Goal: Information Seeking & Learning: Learn about a topic

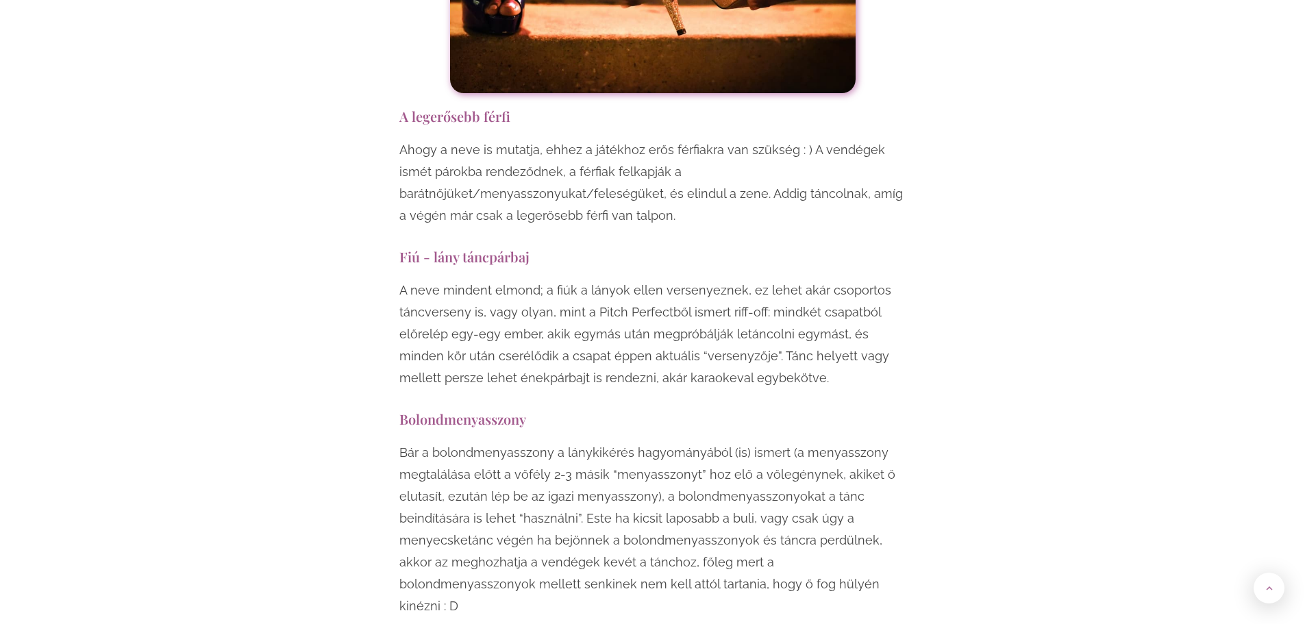
scroll to position [10614, 0]
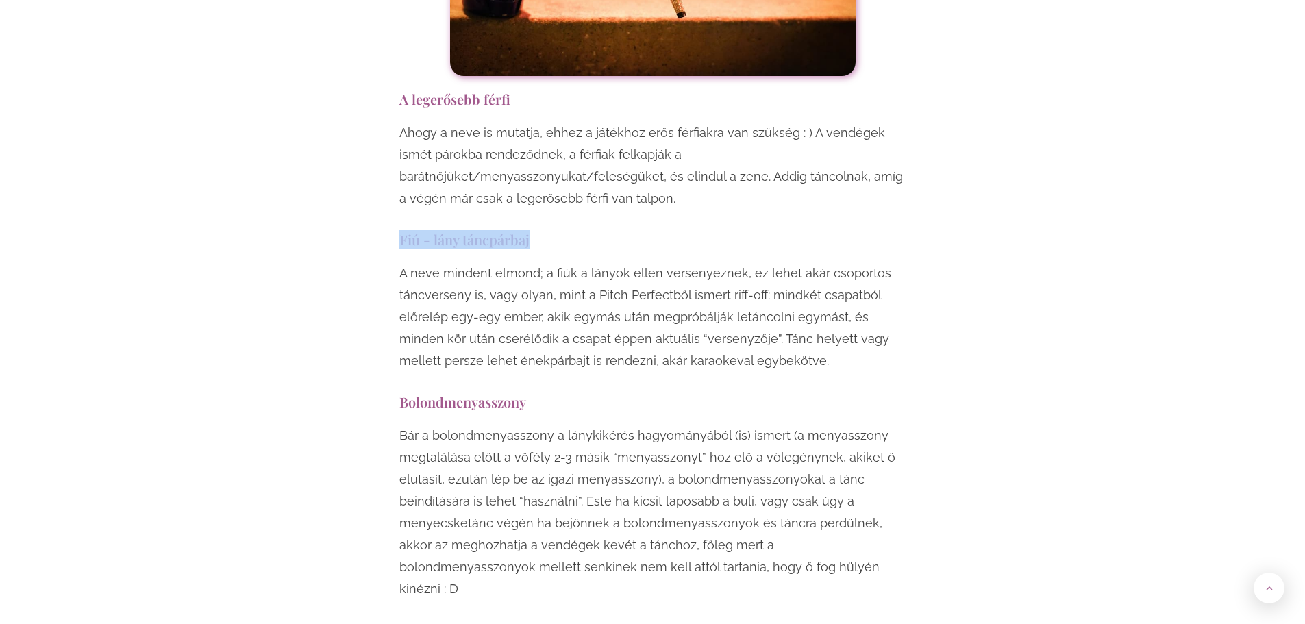
drag, startPoint x: 538, startPoint y: 70, endPoint x: 383, endPoint y: 70, distance: 155.4
click at [572, 262] on p "A neve mindent elmond; a fiúk a lányok ellen versenyeznek, ez lehet akár csopor…" at bounding box center [652, 317] width 507 height 110
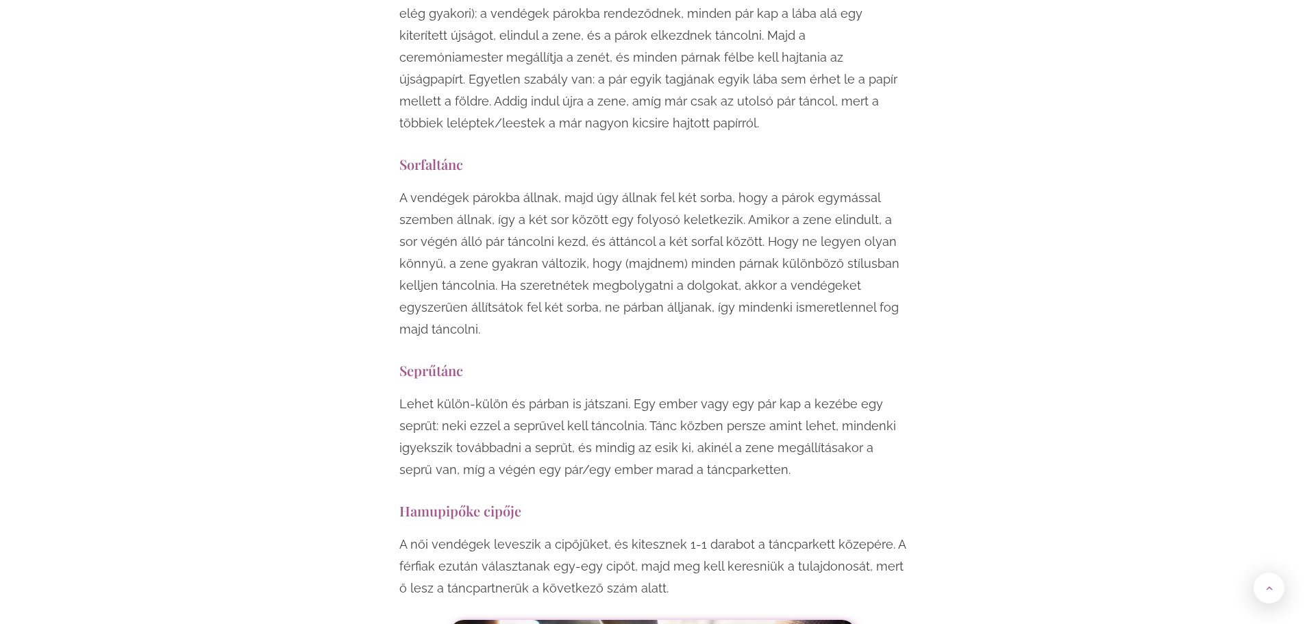
scroll to position [9793, 0]
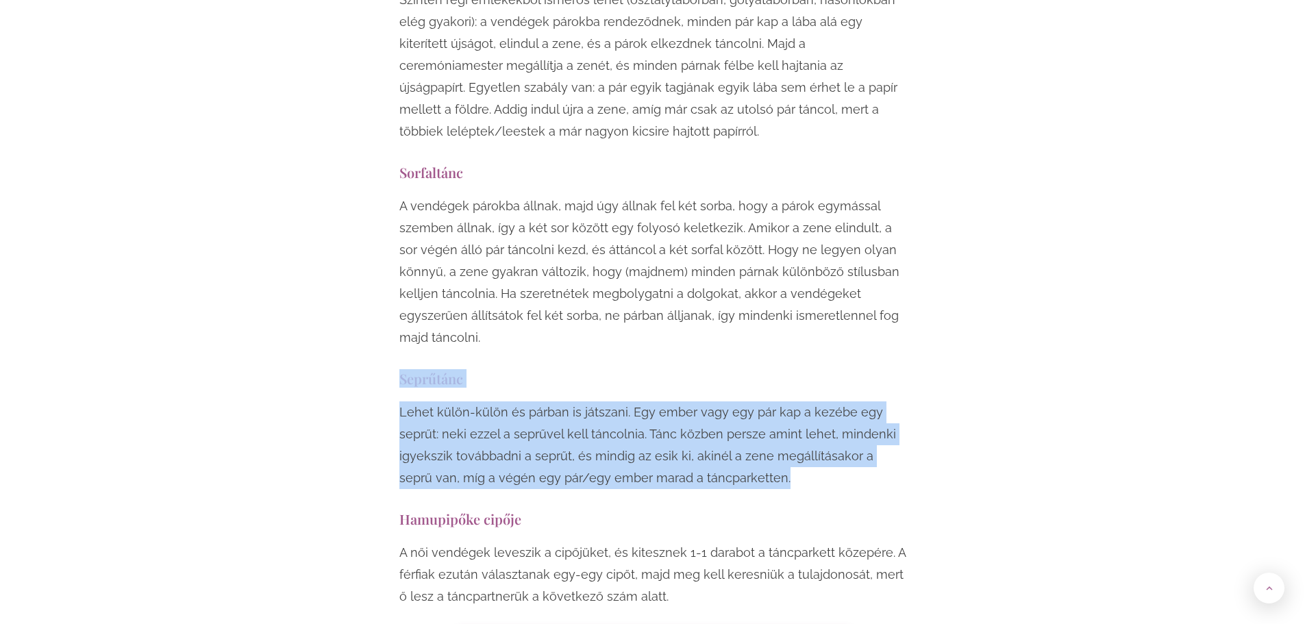
drag, startPoint x: 741, startPoint y: 327, endPoint x: 388, endPoint y: 223, distance: 367.5
click at [740, 401] on div "Lehet külön-külön és párban is játszani. Egy ember vagy egy pár kap a kezébe eg…" at bounding box center [652, 448] width 507 height 95
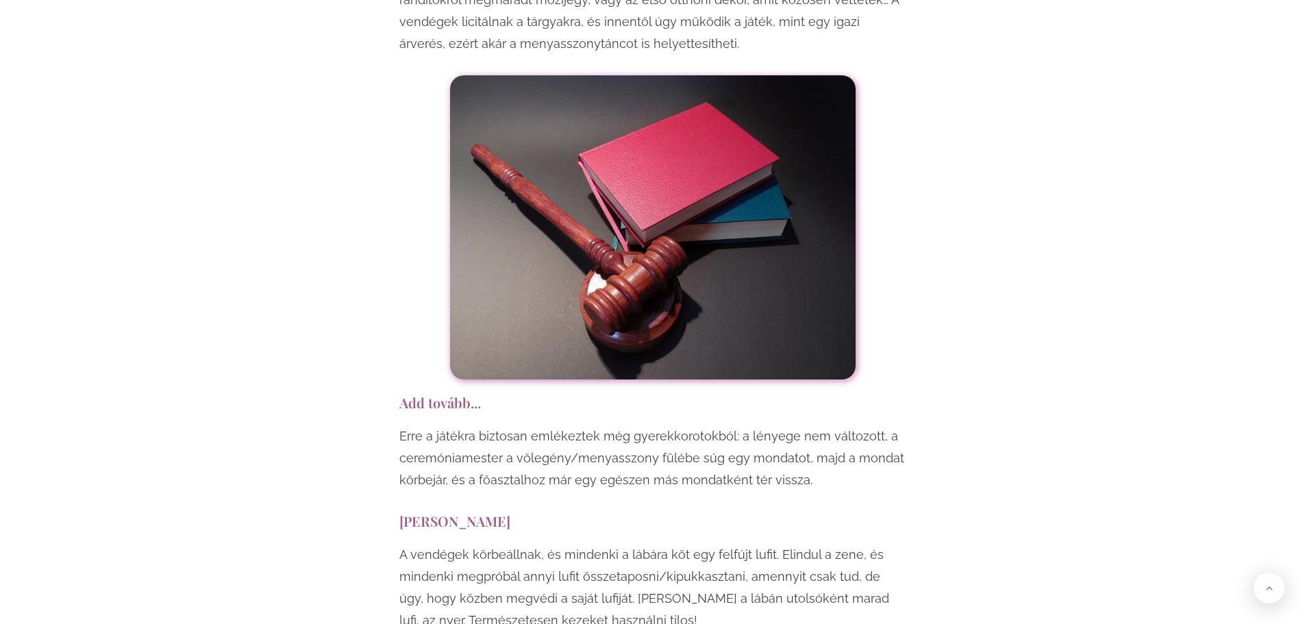
scroll to position [7807, 0]
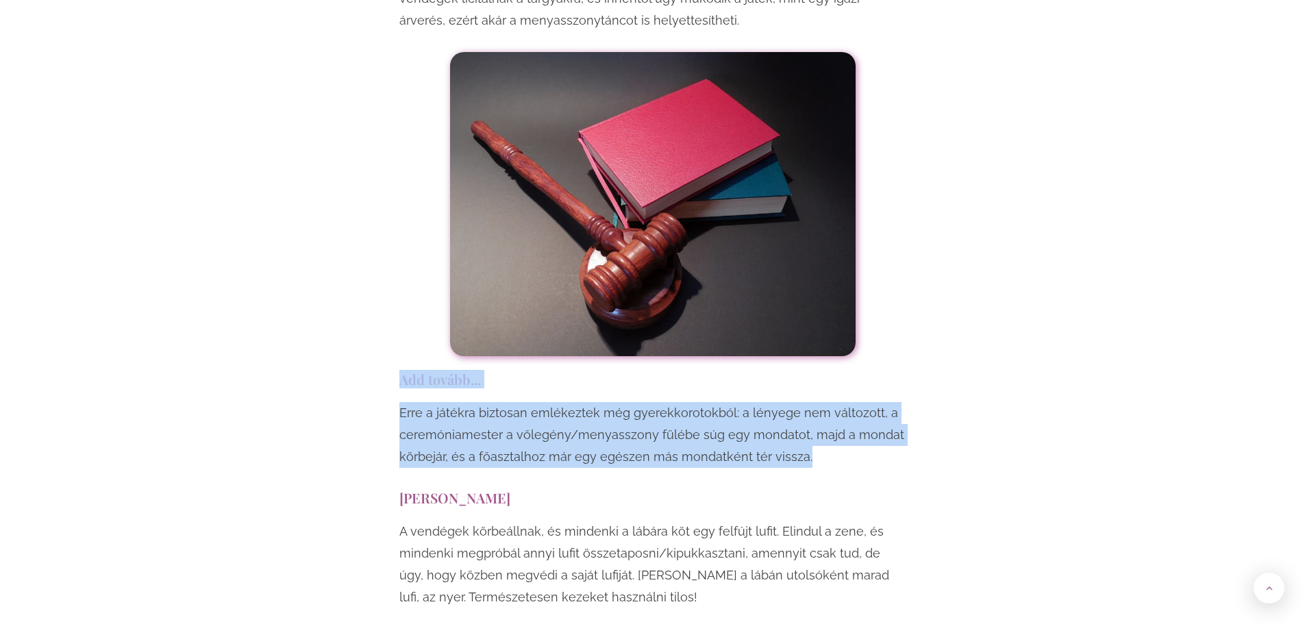
drag, startPoint x: 840, startPoint y: 308, endPoint x: 370, endPoint y: 227, distance: 477.3
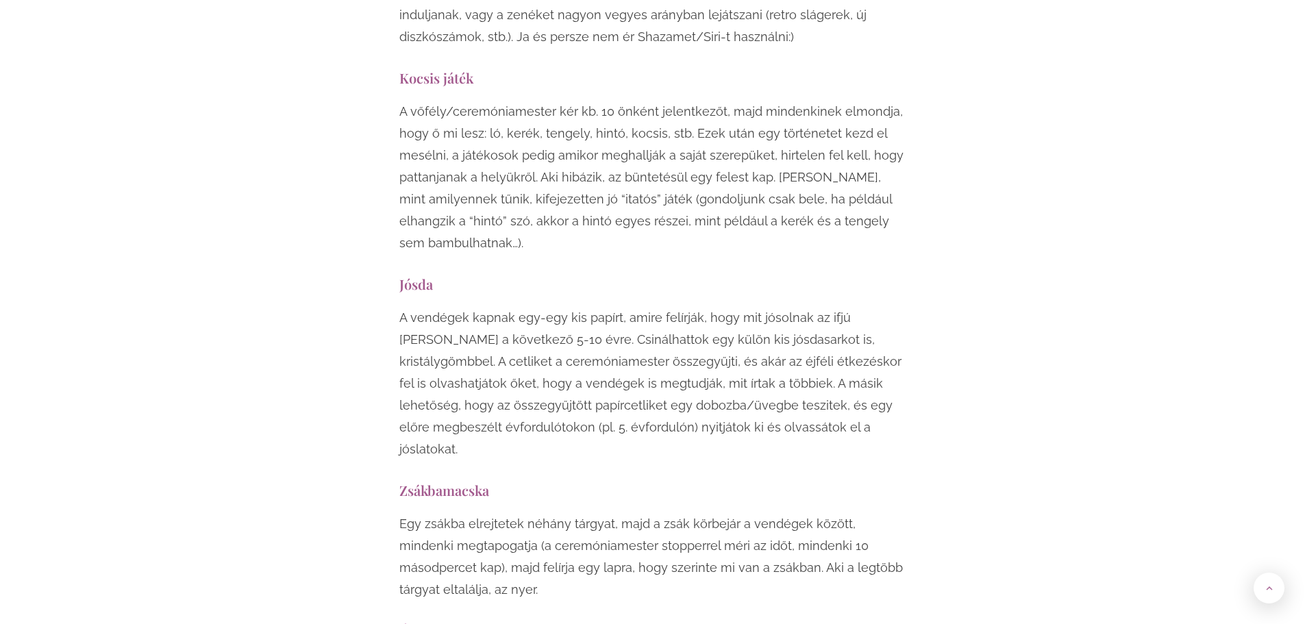
scroll to position [0, 0]
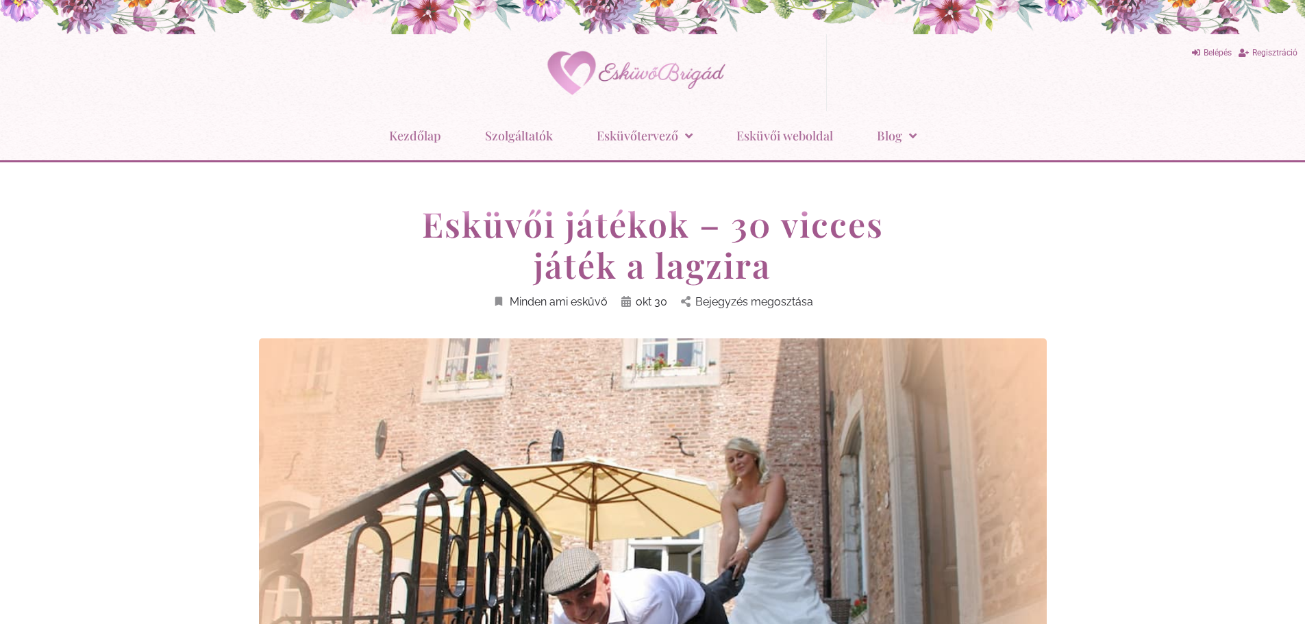
click at [306, 229] on div "Esküvői játékok – 30 vicces játék a lagzira Minden ami esküvő [DATE] Bejegyzés …" at bounding box center [652, 270] width 801 height 135
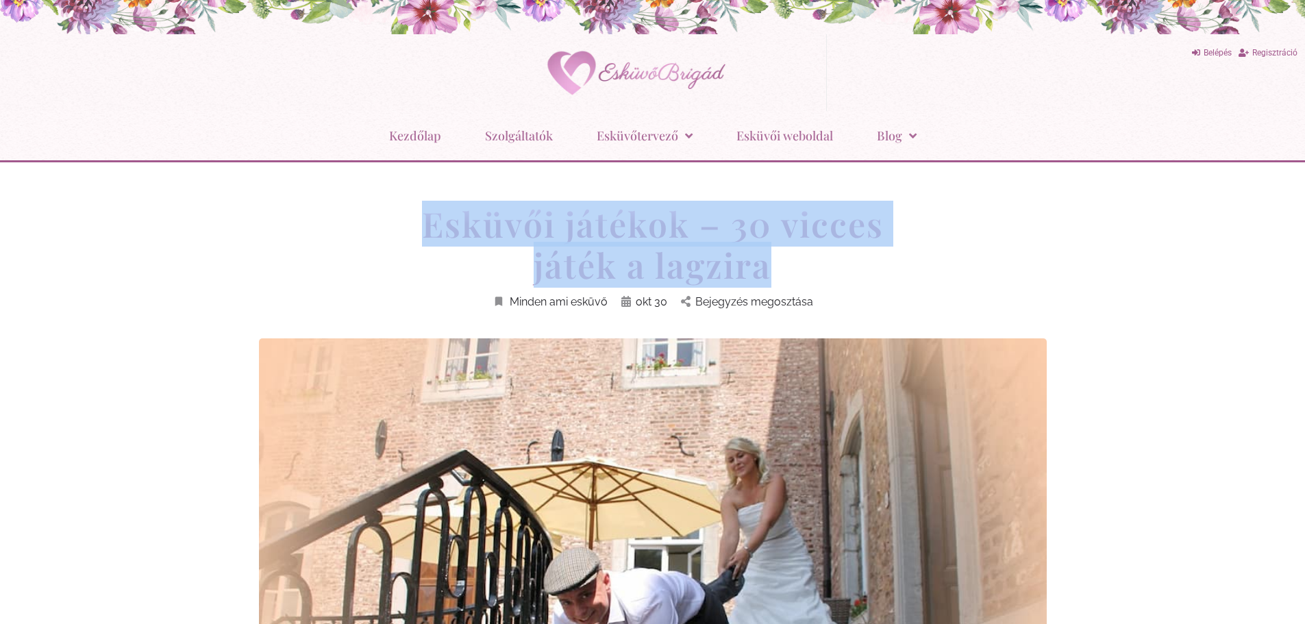
drag, startPoint x: 248, startPoint y: 222, endPoint x: 806, endPoint y: 270, distance: 560.2
copy h1 "Esküvői játékok – 30 vicces játék a lagzira"
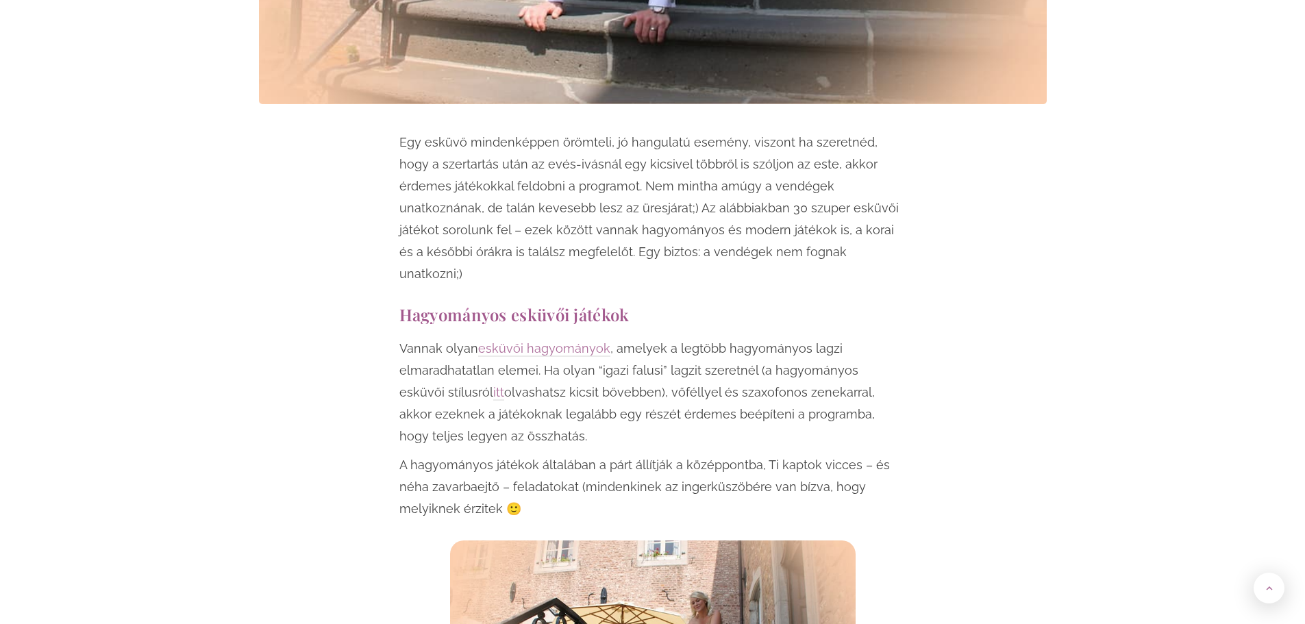
scroll to position [753, 0]
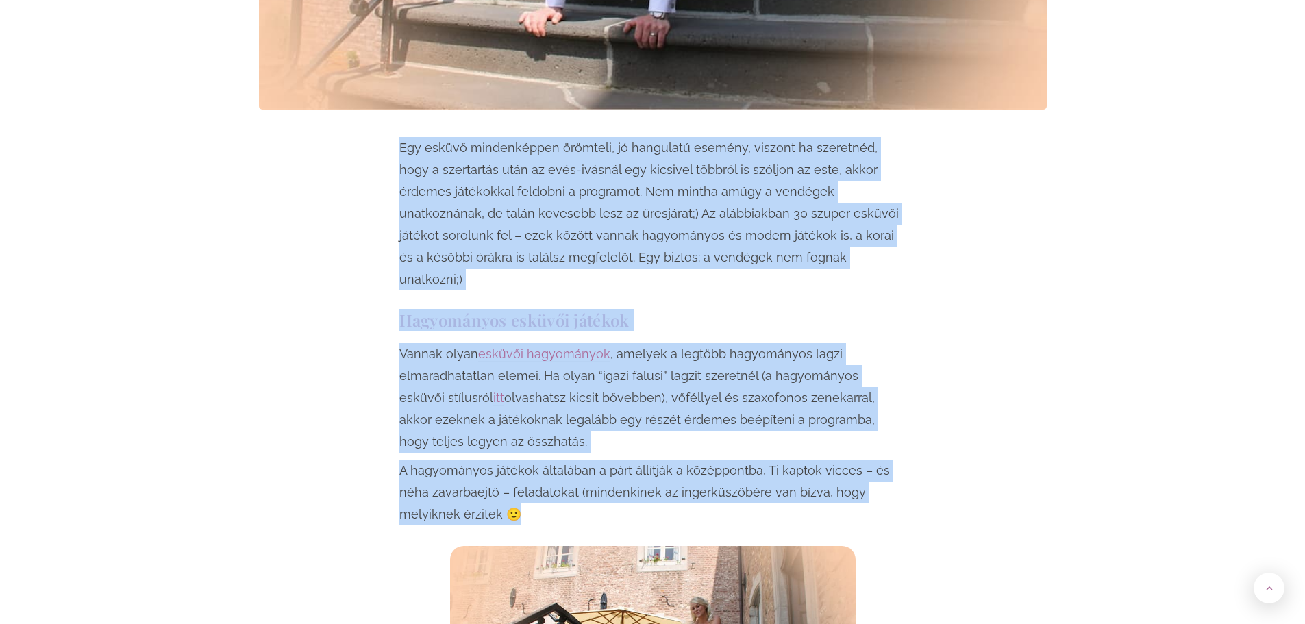
drag, startPoint x: 368, startPoint y: 158, endPoint x: 620, endPoint y: 496, distance: 421.3
copy div "Lor ipsumd sitametconse adipisci, el seddoeius tempori, utlabor et doloremag, a…"
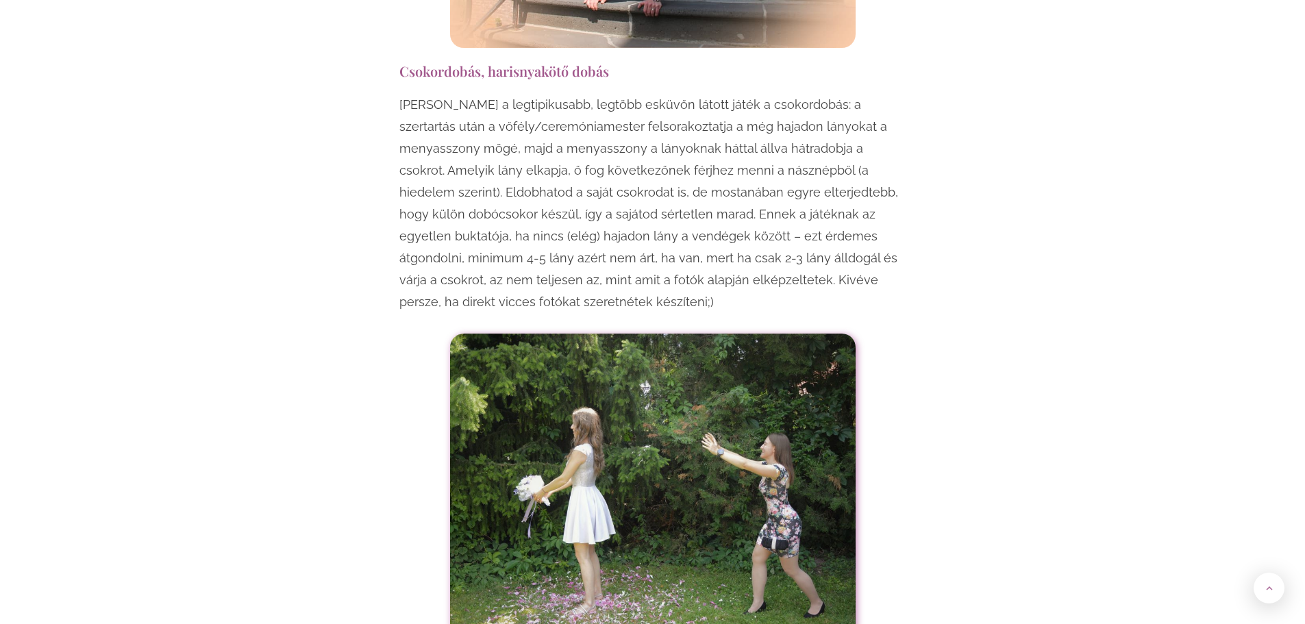
scroll to position [1438, 0]
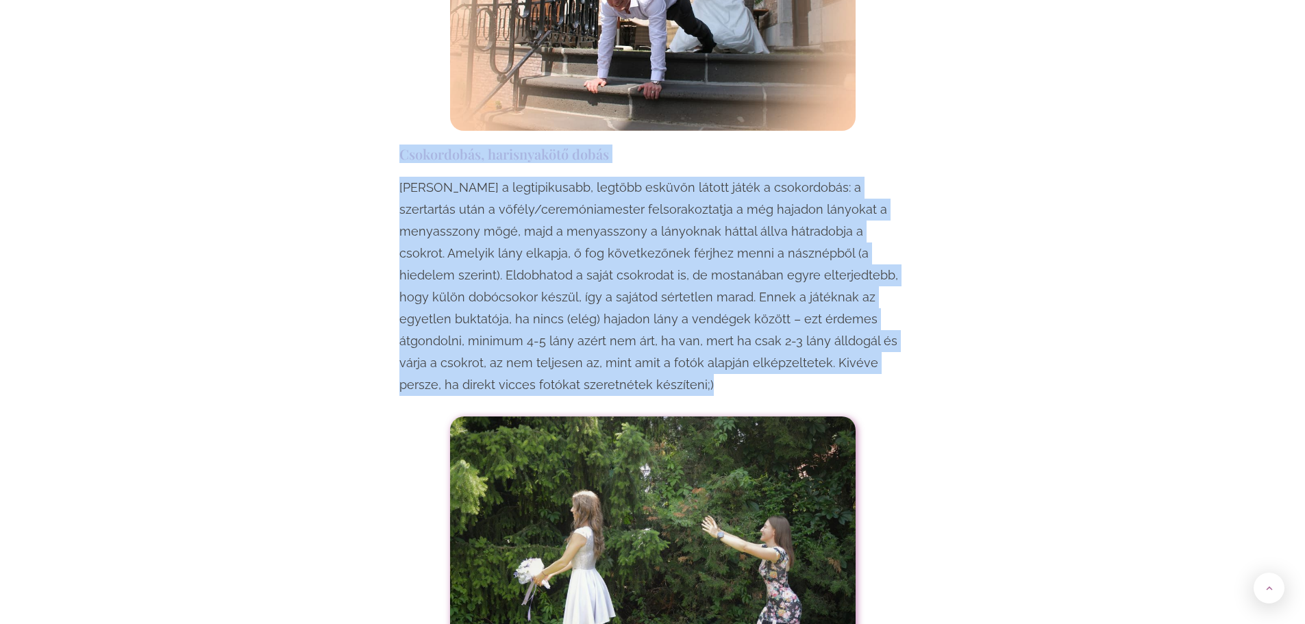
drag, startPoint x: 360, startPoint y: 126, endPoint x: 1028, endPoint y: 366, distance: 710.0
copy div "Csokordobás, harisnyakötő dobás Talán a legtipikusabb, legtöbb esküvőn látott j…"
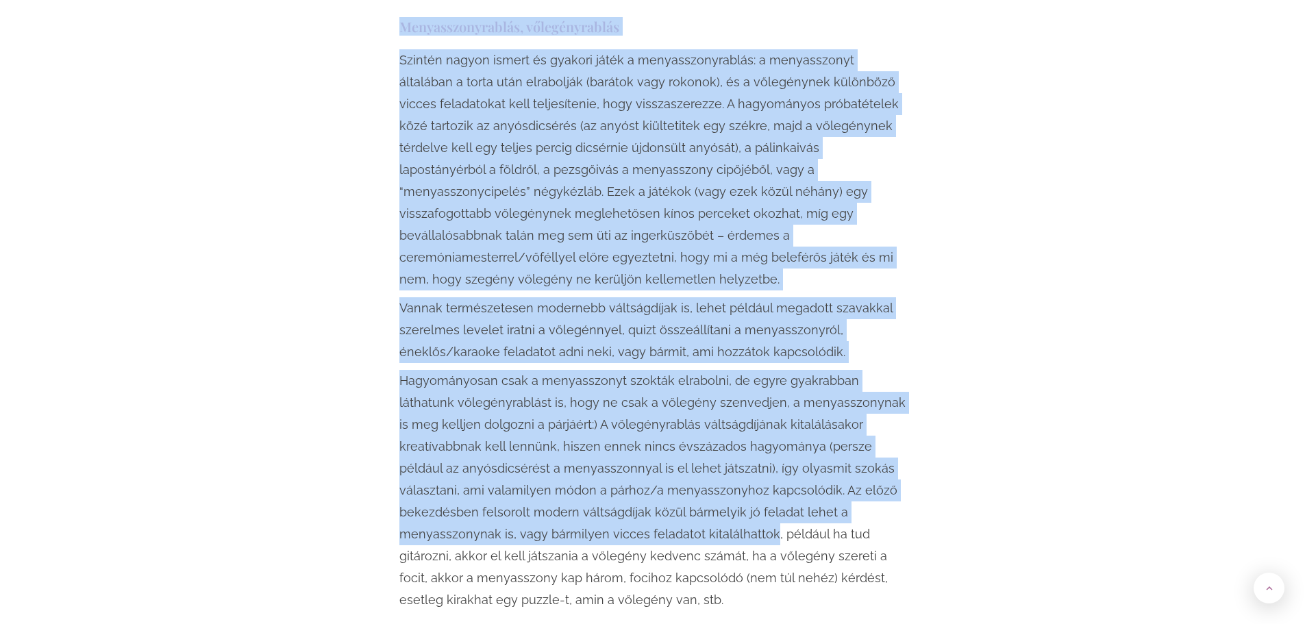
scroll to position [2397, 0]
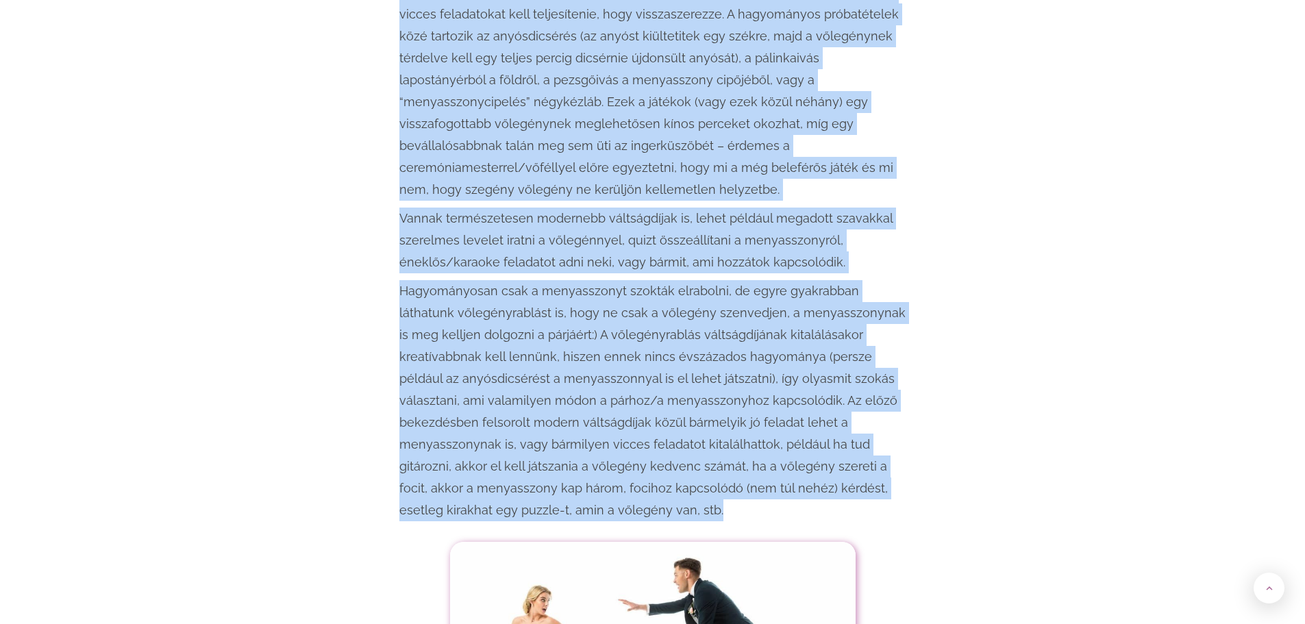
drag, startPoint x: 387, startPoint y: 82, endPoint x: 635, endPoint y: 444, distance: 438.4
copy div "L ipsumdolorsi ametc a elitseddoei tempo, inci utlabo etdolor magnaaliquaen adm…"
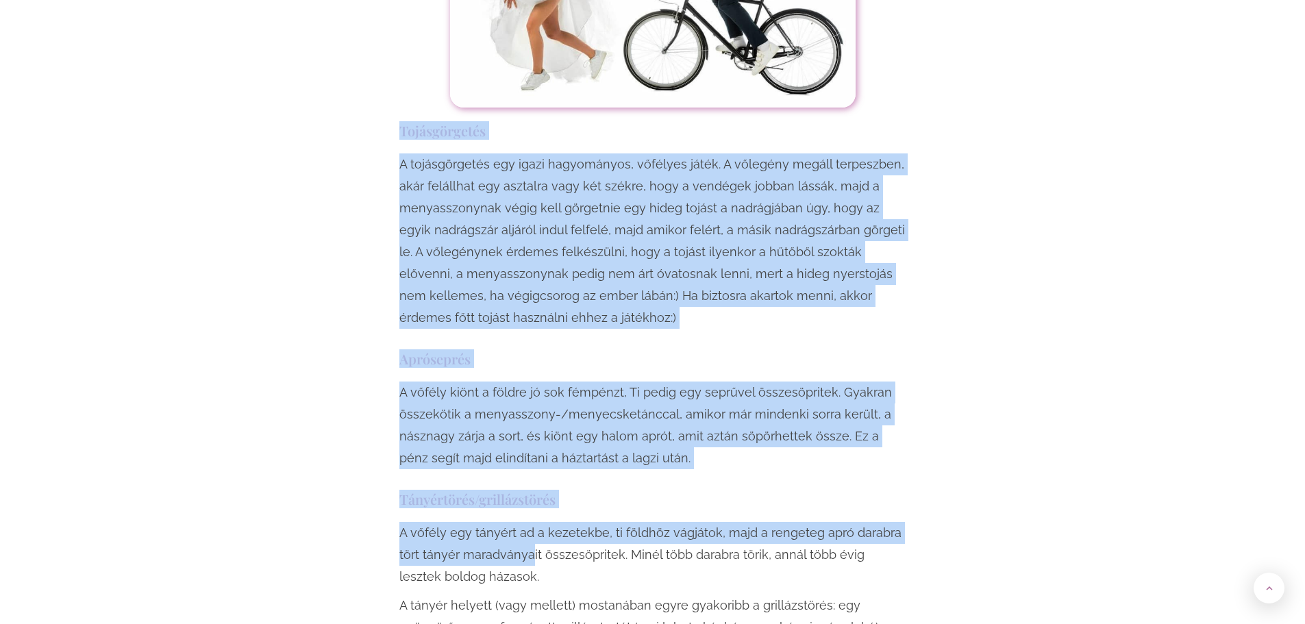
scroll to position [3424, 0]
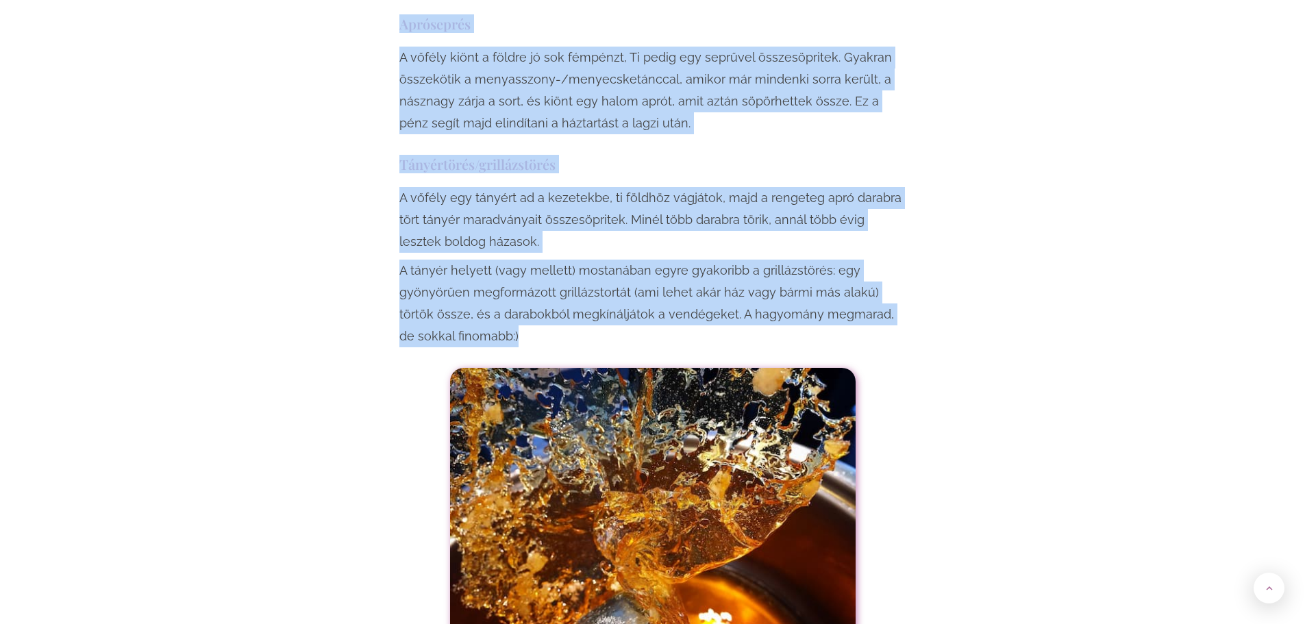
drag, startPoint x: 397, startPoint y: 140, endPoint x: 531, endPoint y: 281, distance: 194.7
copy div "Loremipsumdol S ametconsectet adi elits doeiusmodte, incididu utlab. E dolorema…"
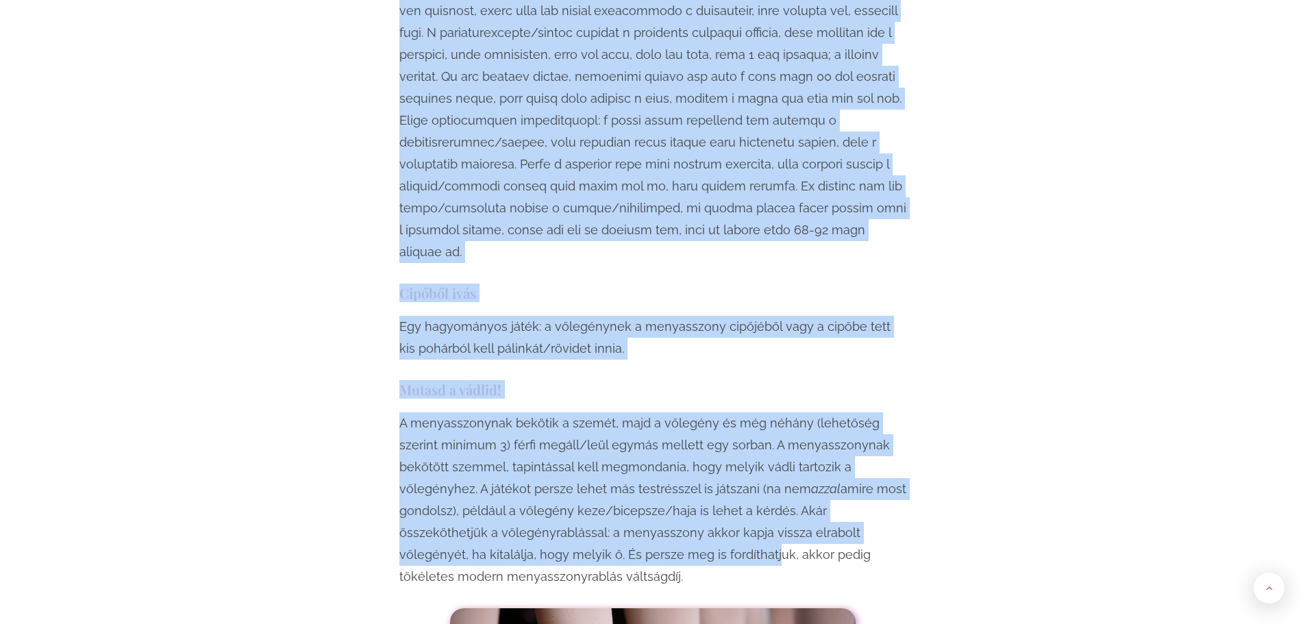
scroll to position [4177, 0]
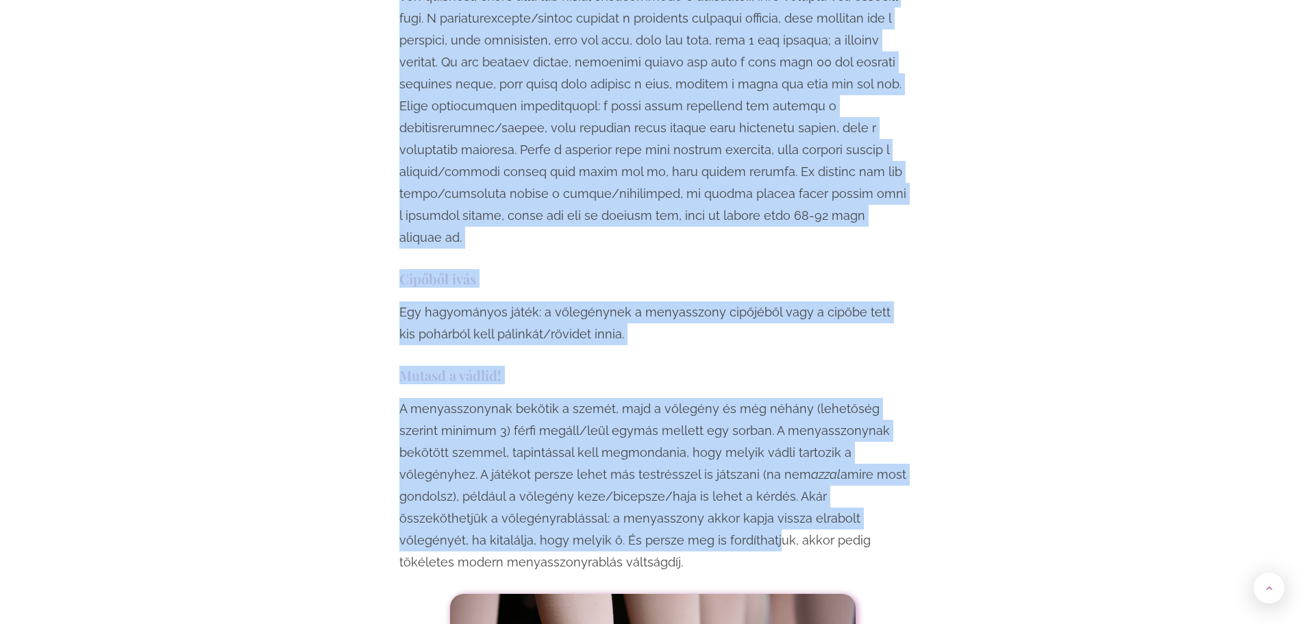
drag, startPoint x: 388, startPoint y: 214, endPoint x: 640, endPoint y: 475, distance: 362.7
copy div "L ipsumdolor sitametc Adipisc elitse doeius temporin, utla etdo magna aliqu, en…"
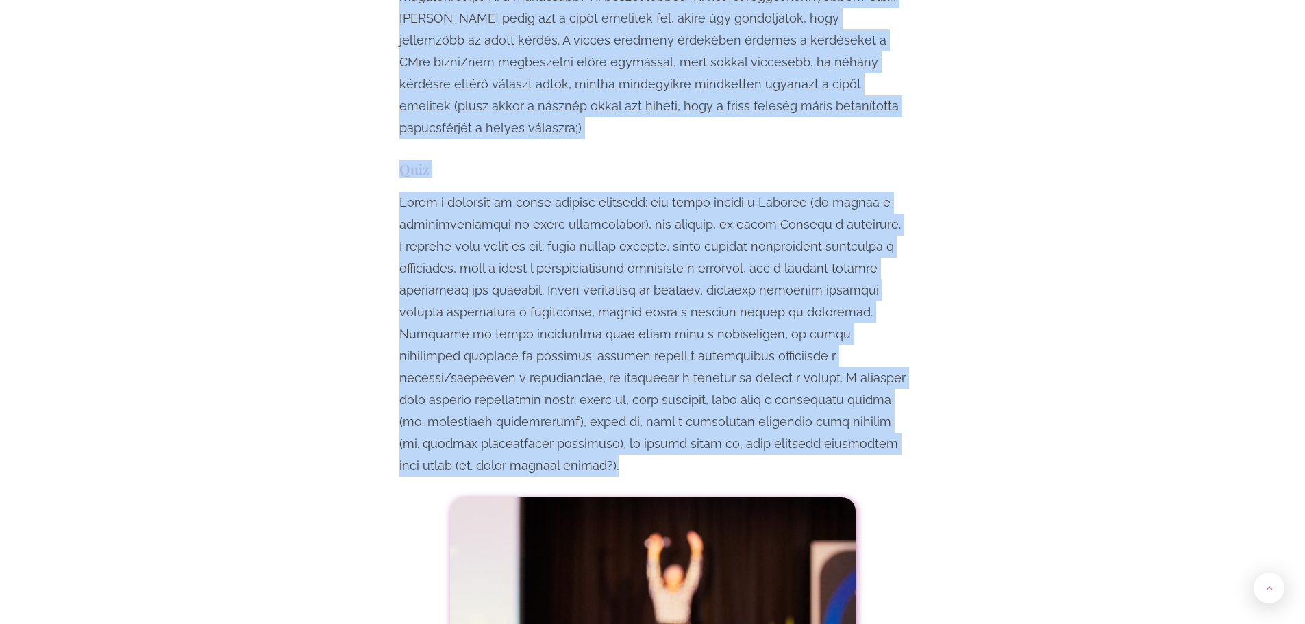
scroll to position [5341, 0]
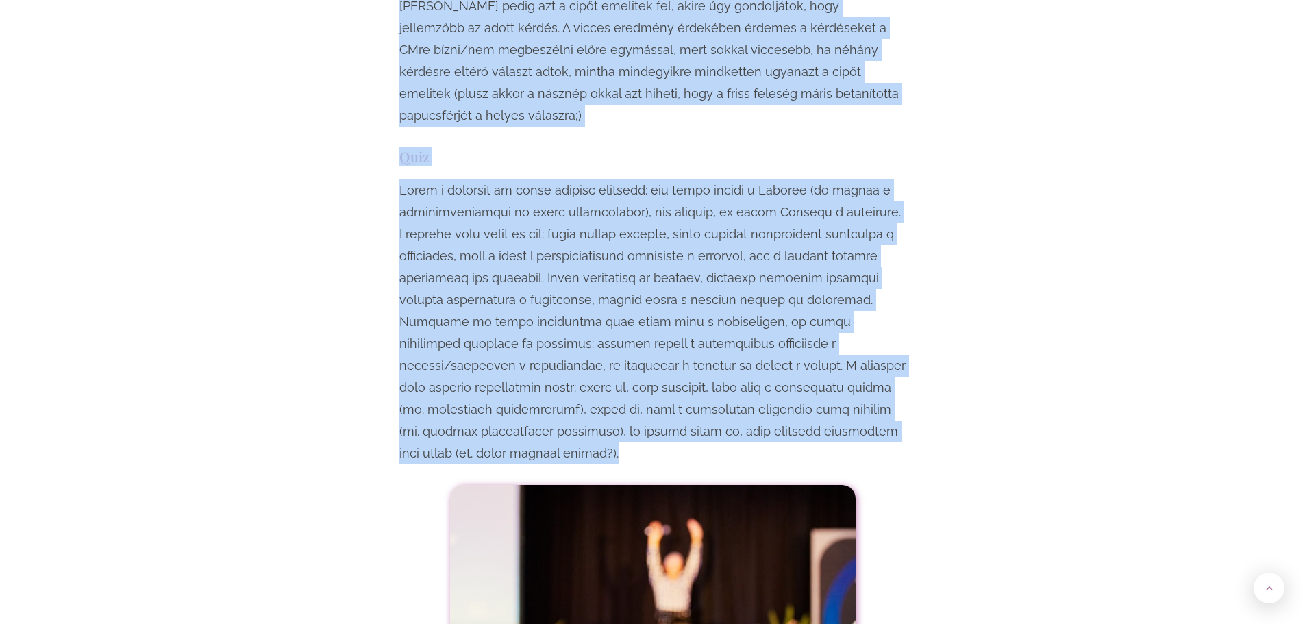
drag, startPoint x: 361, startPoint y: 256, endPoint x: 902, endPoint y: 323, distance: 545.1
copy div "Loremi dolorsi ametcon A elitse doeiusm temp incid u laboreet doloremagna aliqu…"
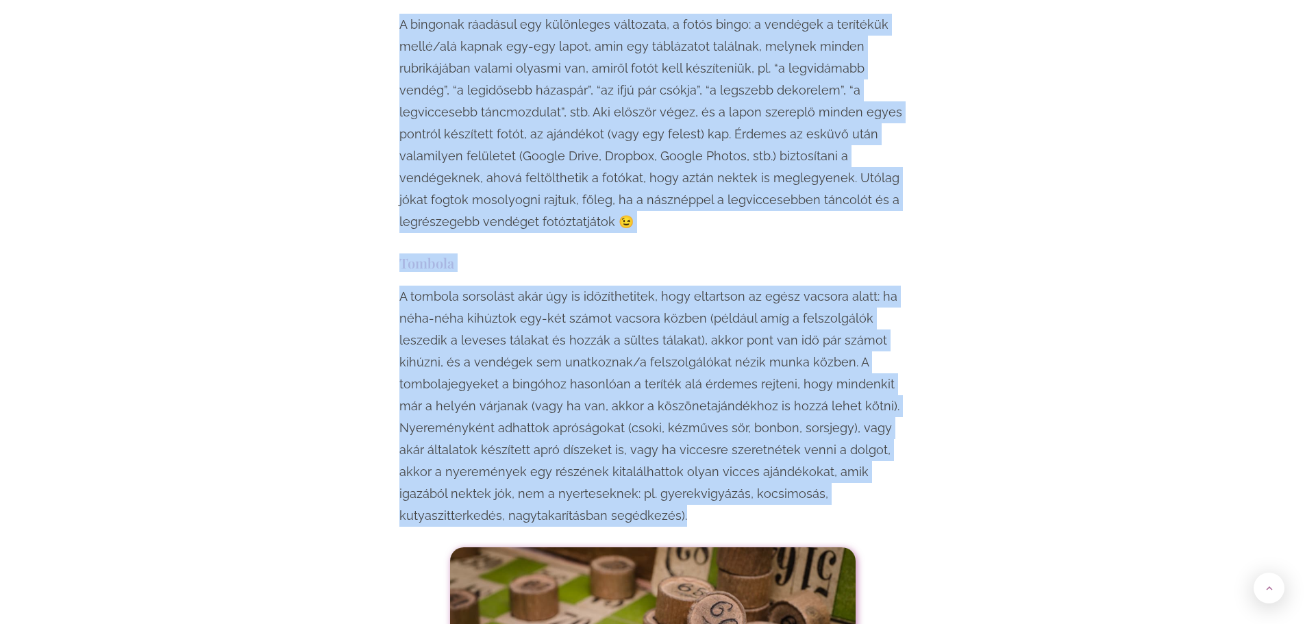
scroll to position [6232, 0]
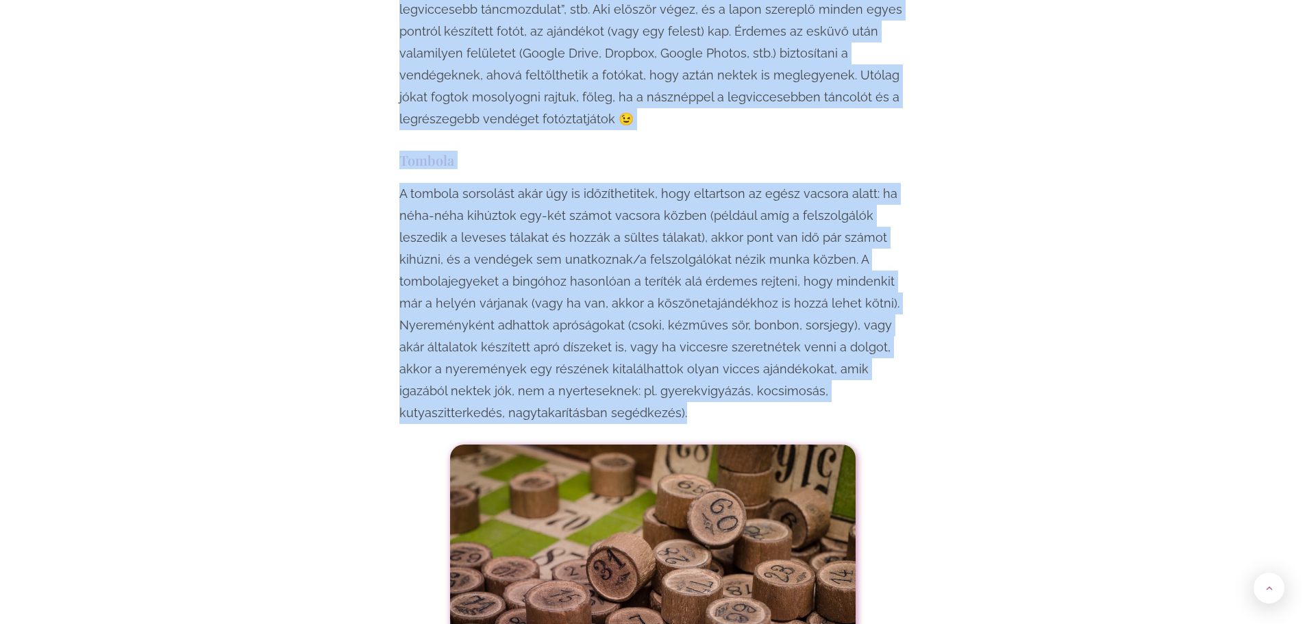
drag, startPoint x: 366, startPoint y: 99, endPoint x: 554, endPoint y: 307, distance: 280.7
copy div "Lorem I dolorsit ametcons adi elitseddoe temporinc, u labor etdol: m aliquaen a…"
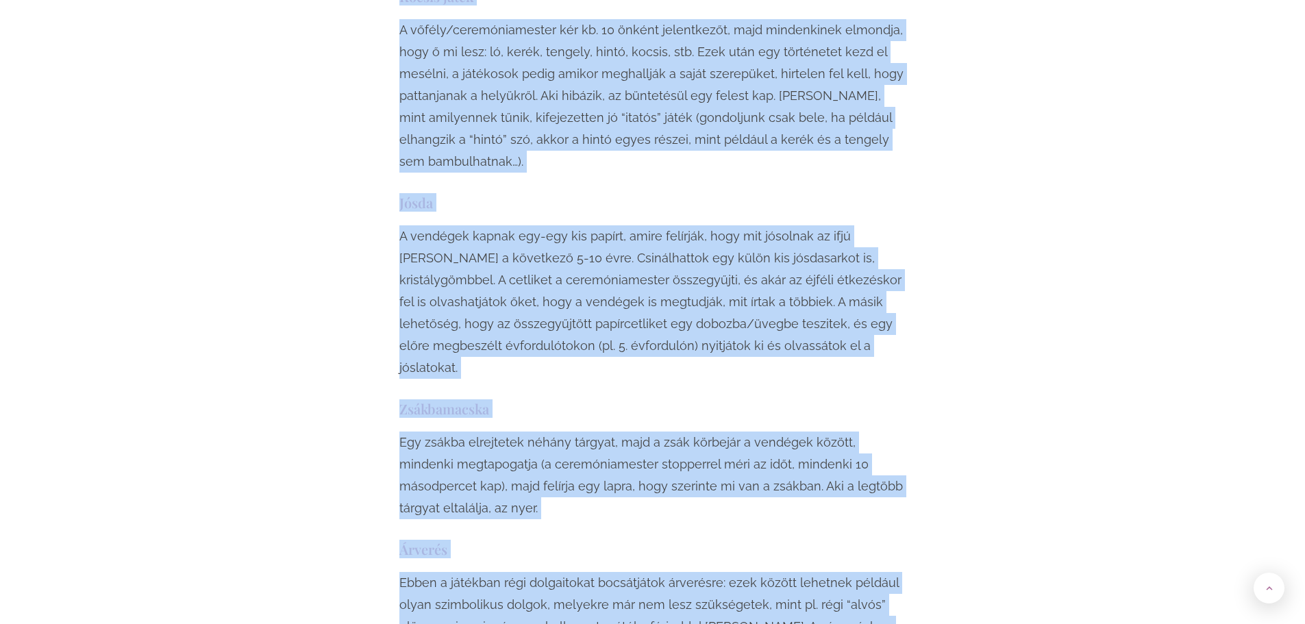
scroll to position [7122, 0]
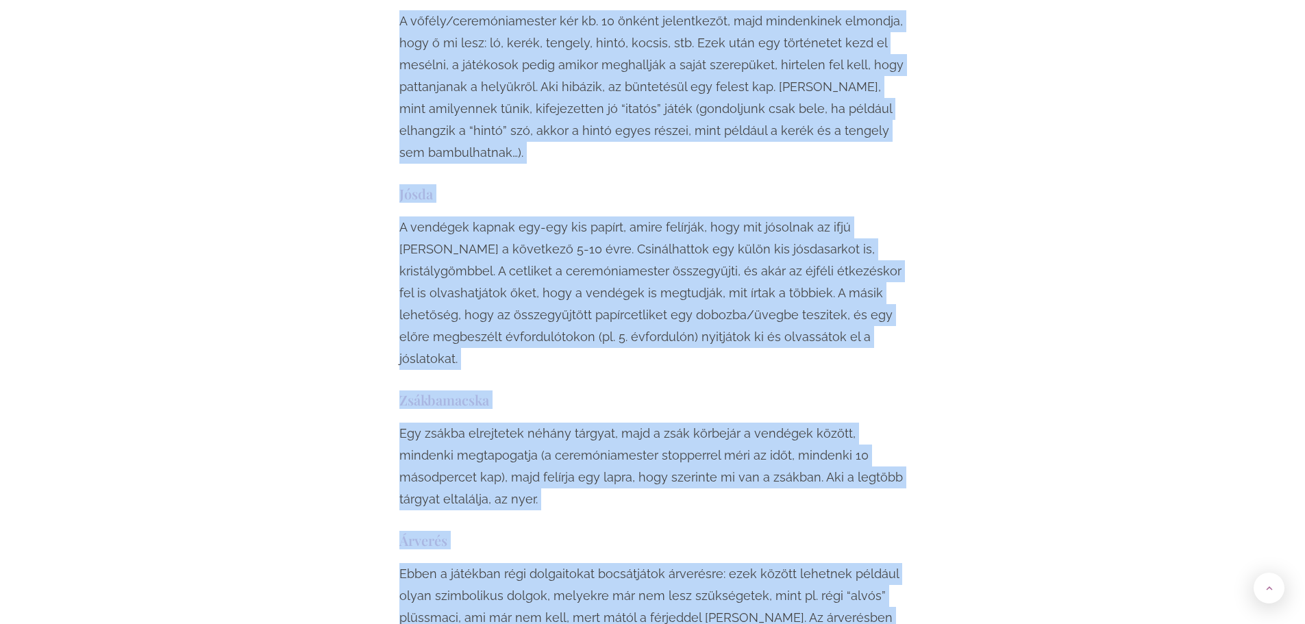
drag, startPoint x: 357, startPoint y: 22, endPoint x: 623, endPoint y: 555, distance: 596.3
copy div "Loremipsumdolo S ametconsectetu adipis elitse doeiu: t incididunt utlaboreet do…"
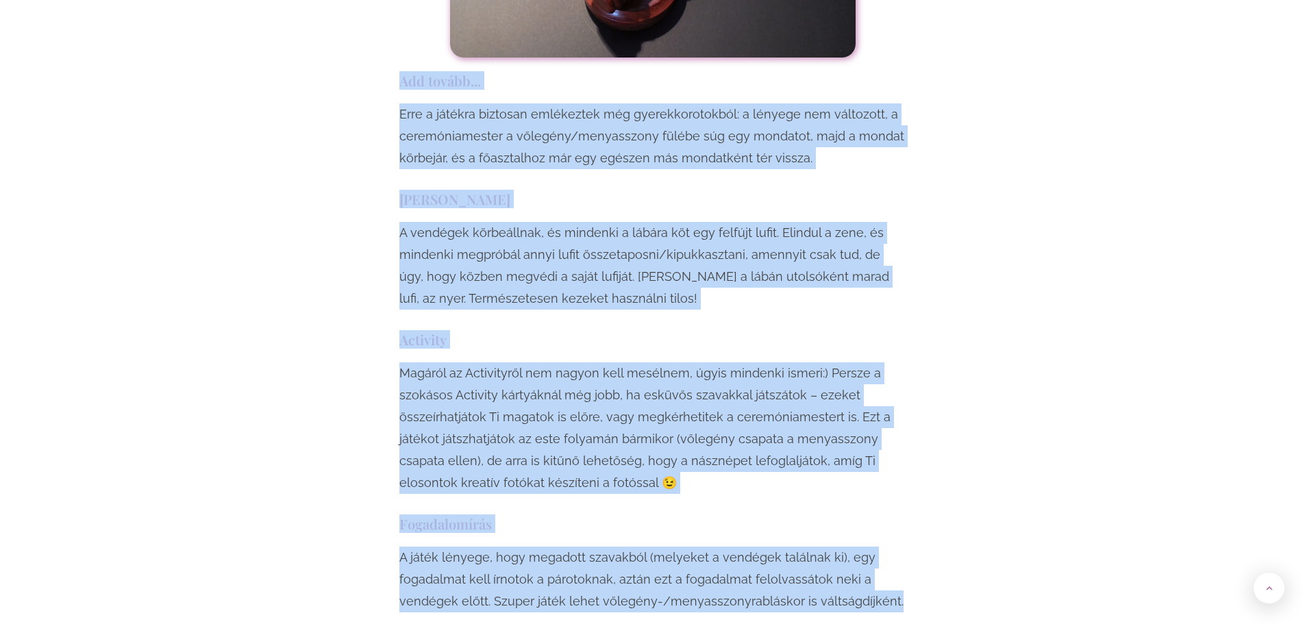
scroll to position [8149, 0]
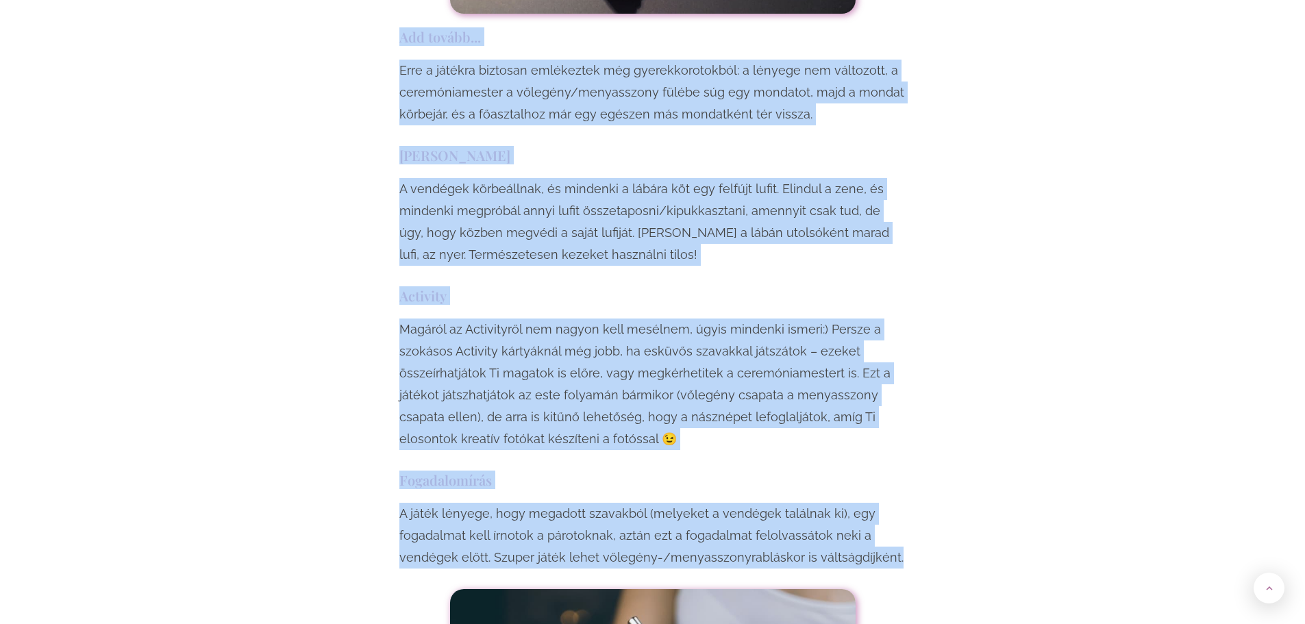
drag, startPoint x: 386, startPoint y: 433, endPoint x: 942, endPoint y: 412, distance: 556.5
copy div "Lor ipsumd... Sita c adipisc elitsedd eiusmodtem inc utlaboreetdolore: m aliqua…"
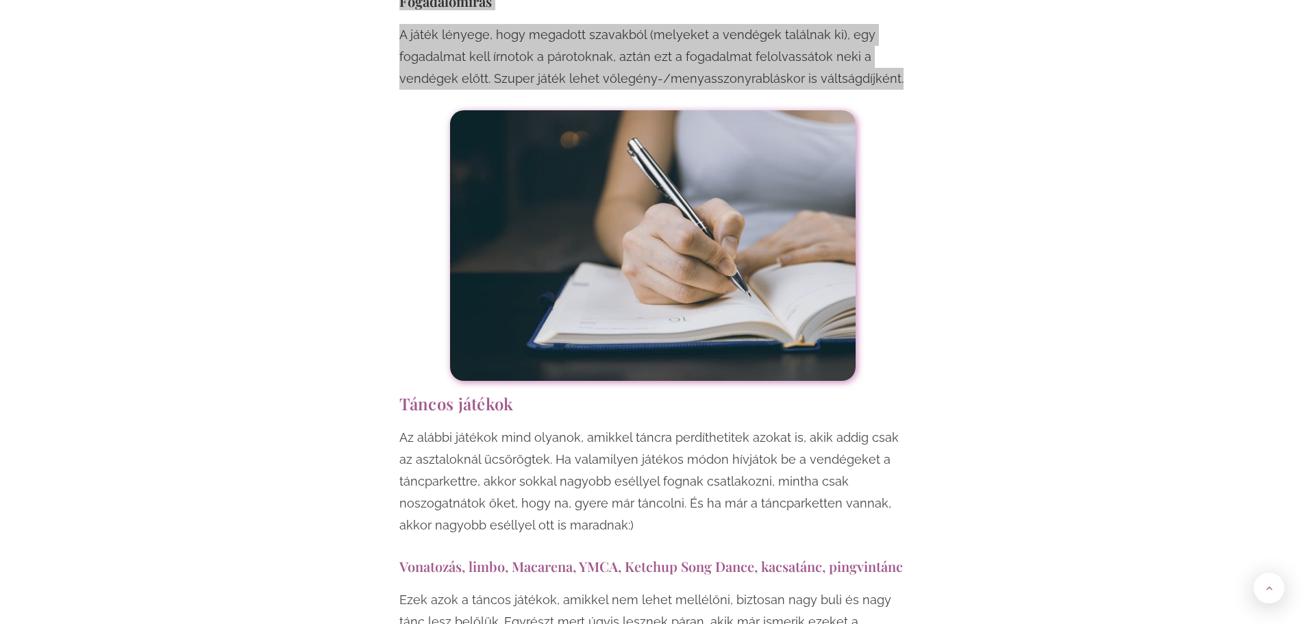
scroll to position [8628, 0]
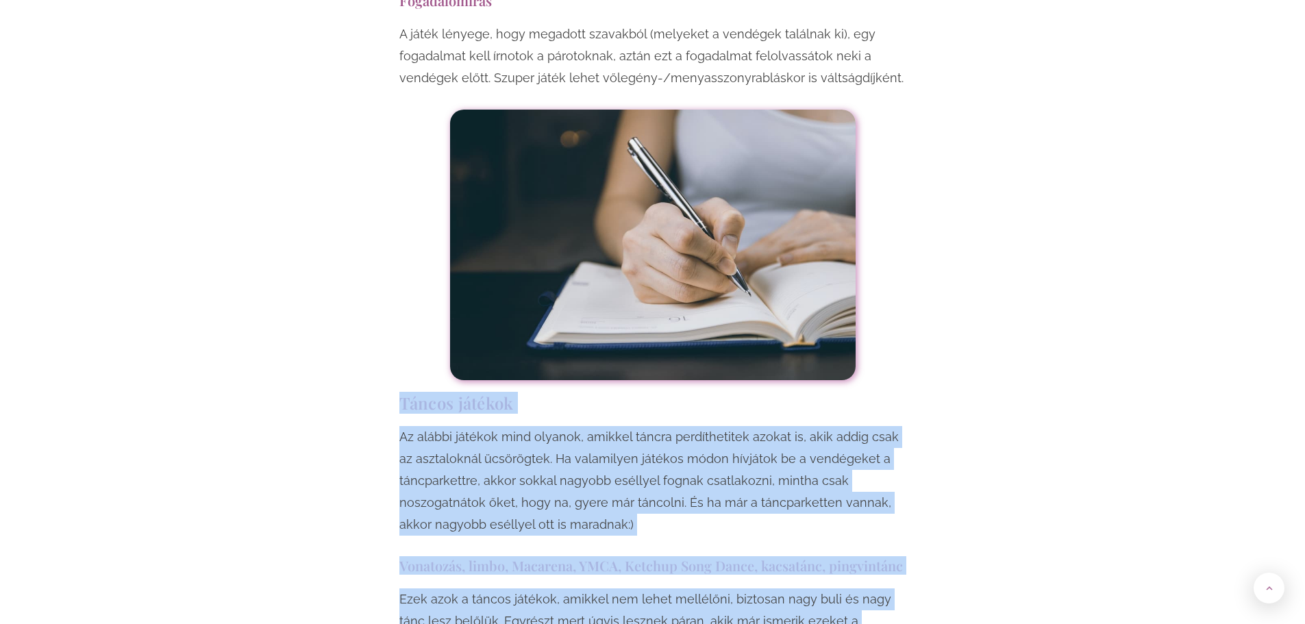
drag, startPoint x: 381, startPoint y: 255, endPoint x: 914, endPoint y: 520, distance: 595.7
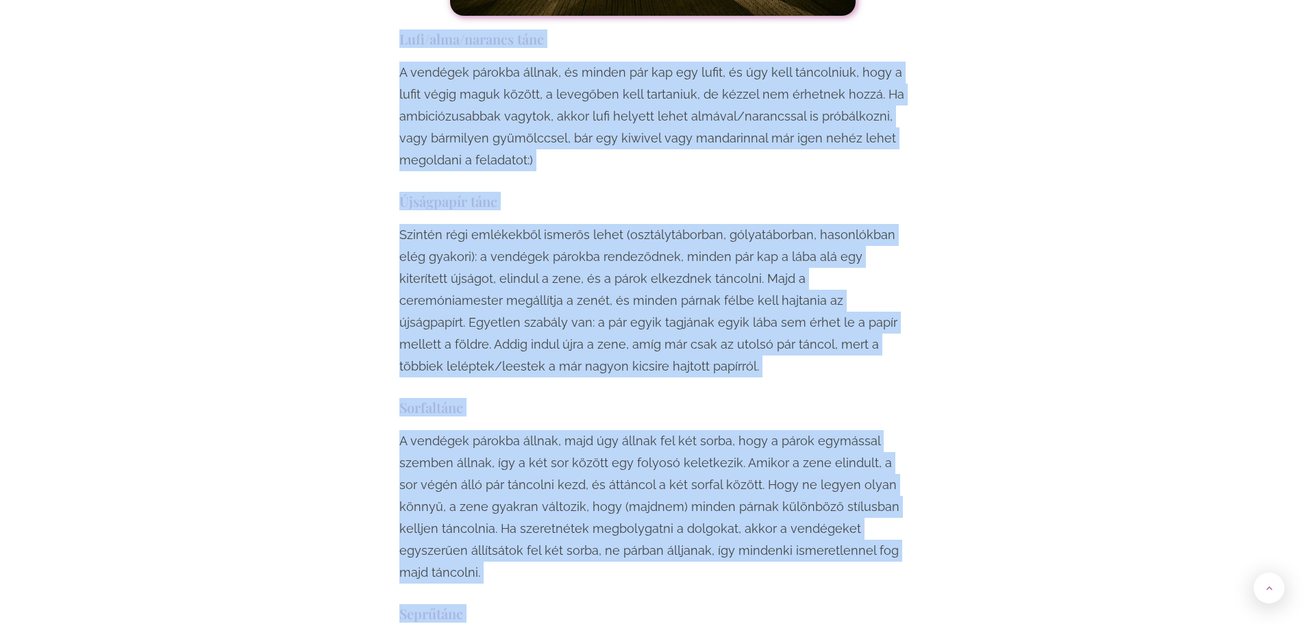
scroll to position [9724, 0]
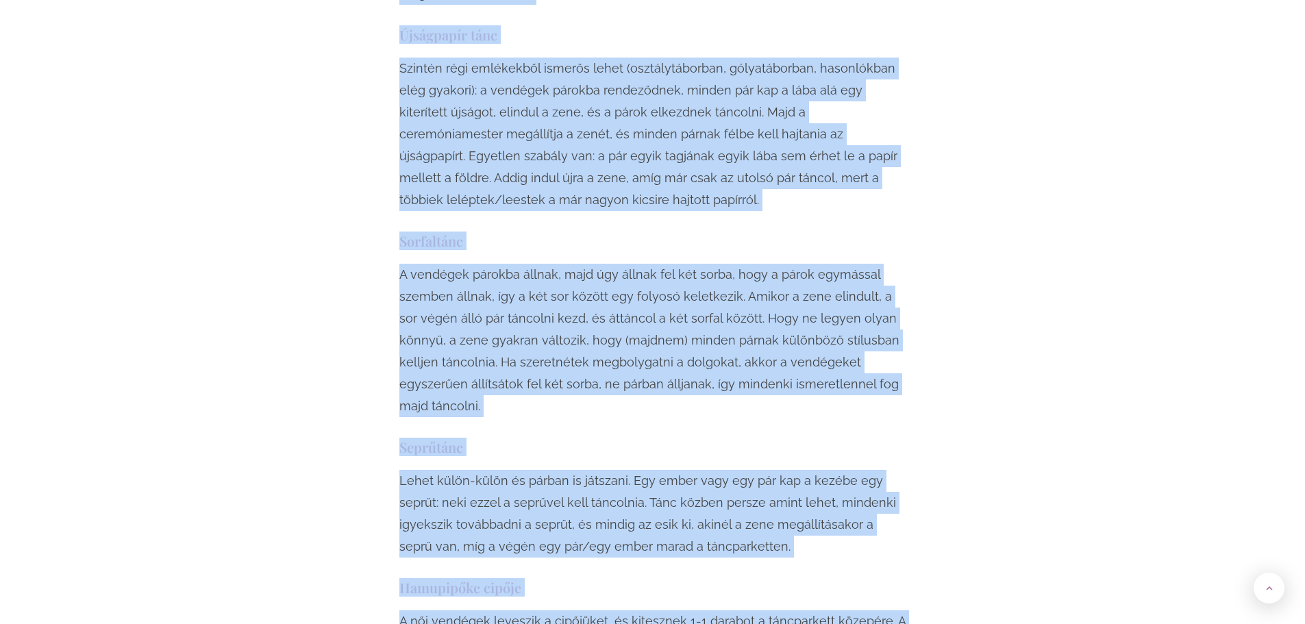
drag, startPoint x: 387, startPoint y: 345, endPoint x: 608, endPoint y: 540, distance: 294.5
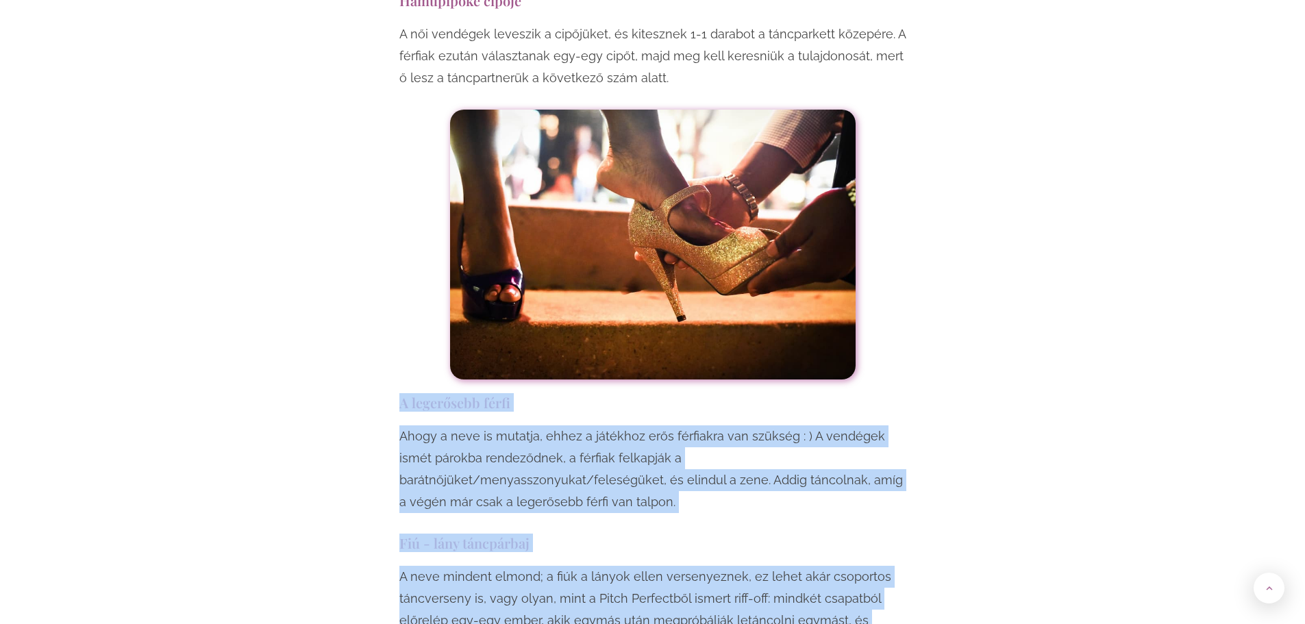
scroll to position [10546, 0]
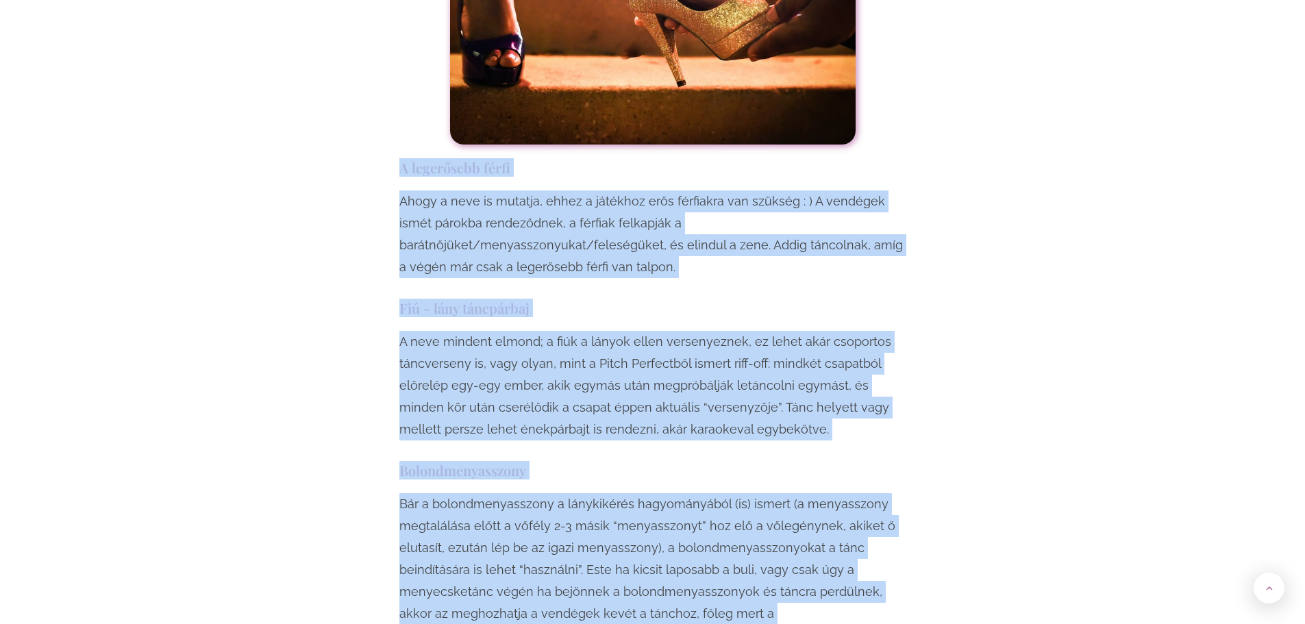
drag, startPoint x: 356, startPoint y: 288, endPoint x: 772, endPoint y: 468, distance: 453.3
drag, startPoint x: 1046, startPoint y: 227, endPoint x: 1109, endPoint y: 239, distance: 63.4
